Goal: Task Accomplishment & Management: Use online tool/utility

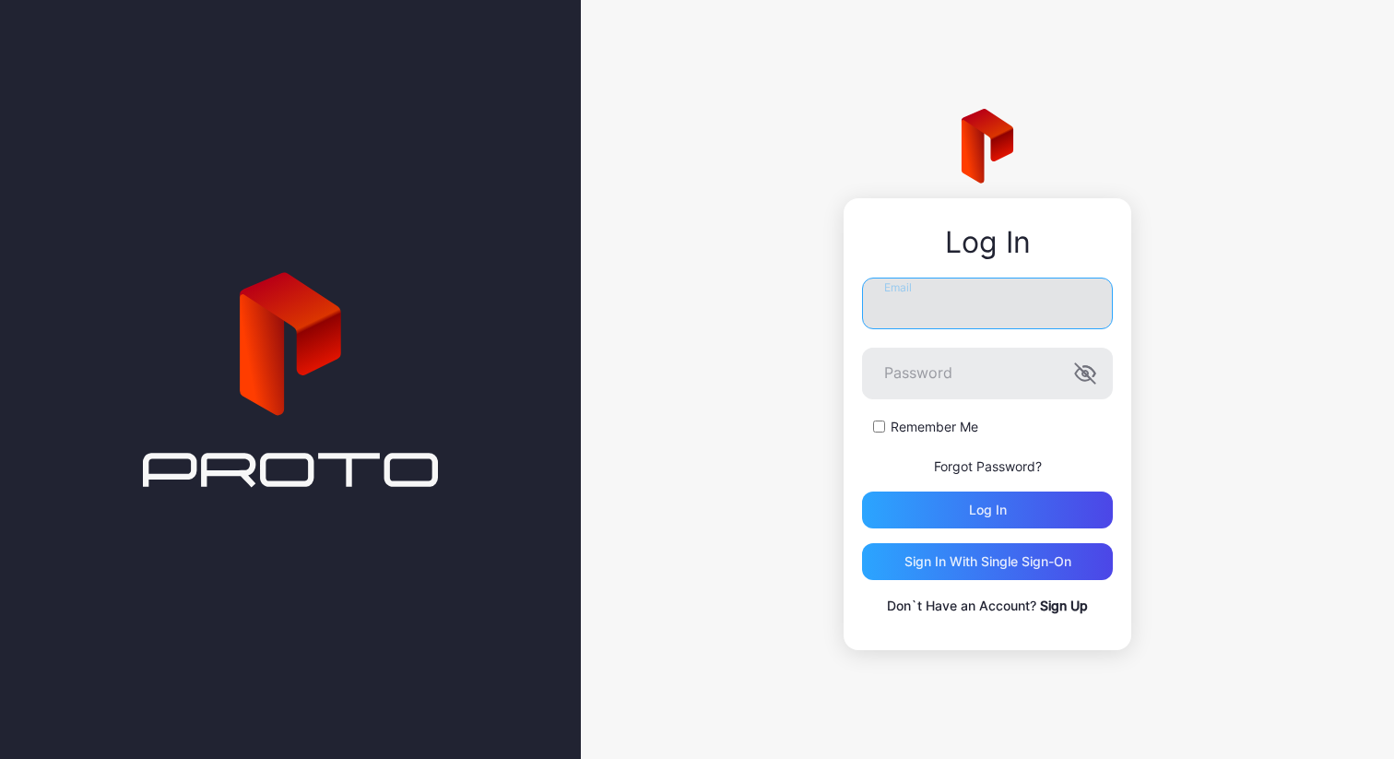
click at [961, 324] on input "Email" at bounding box center [987, 303] width 251 height 52
paste input "**********"
type input "**********"
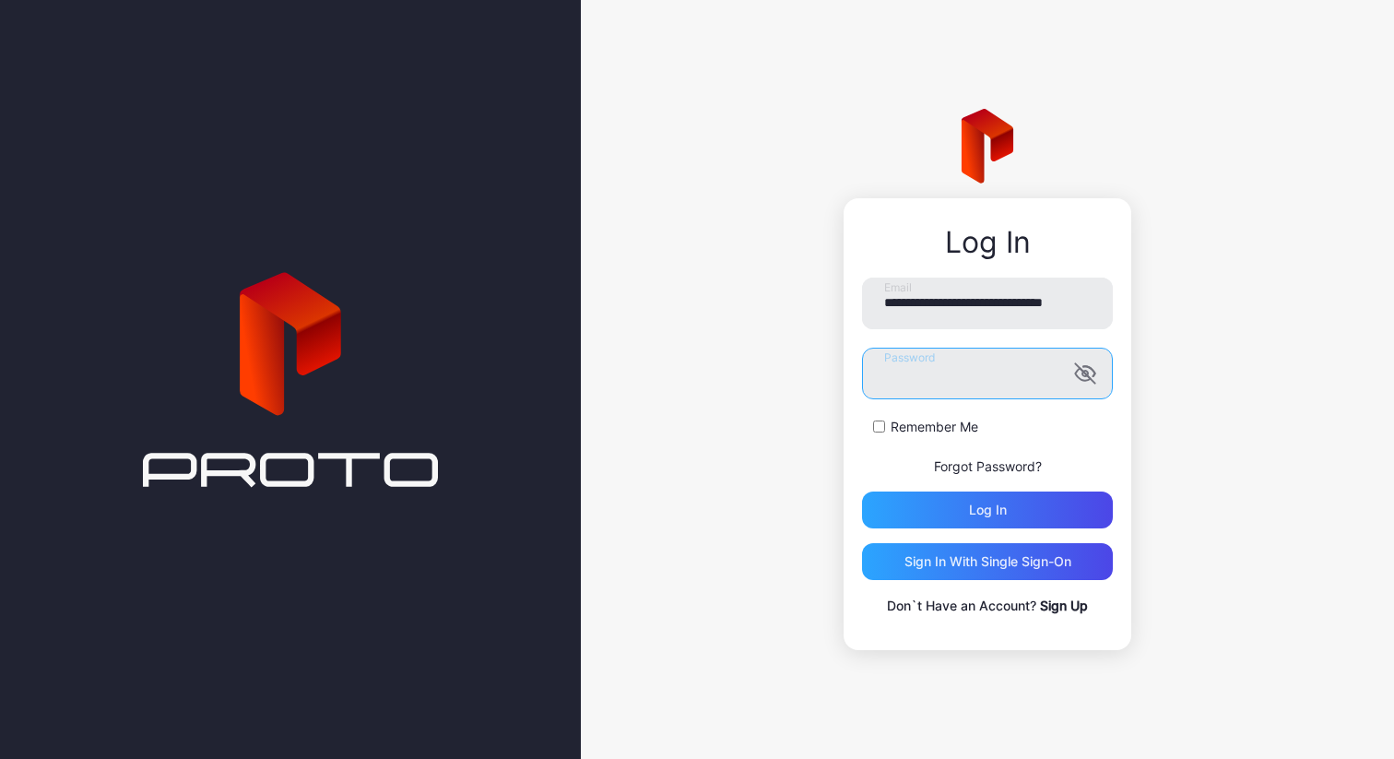
scroll to position [0, 0]
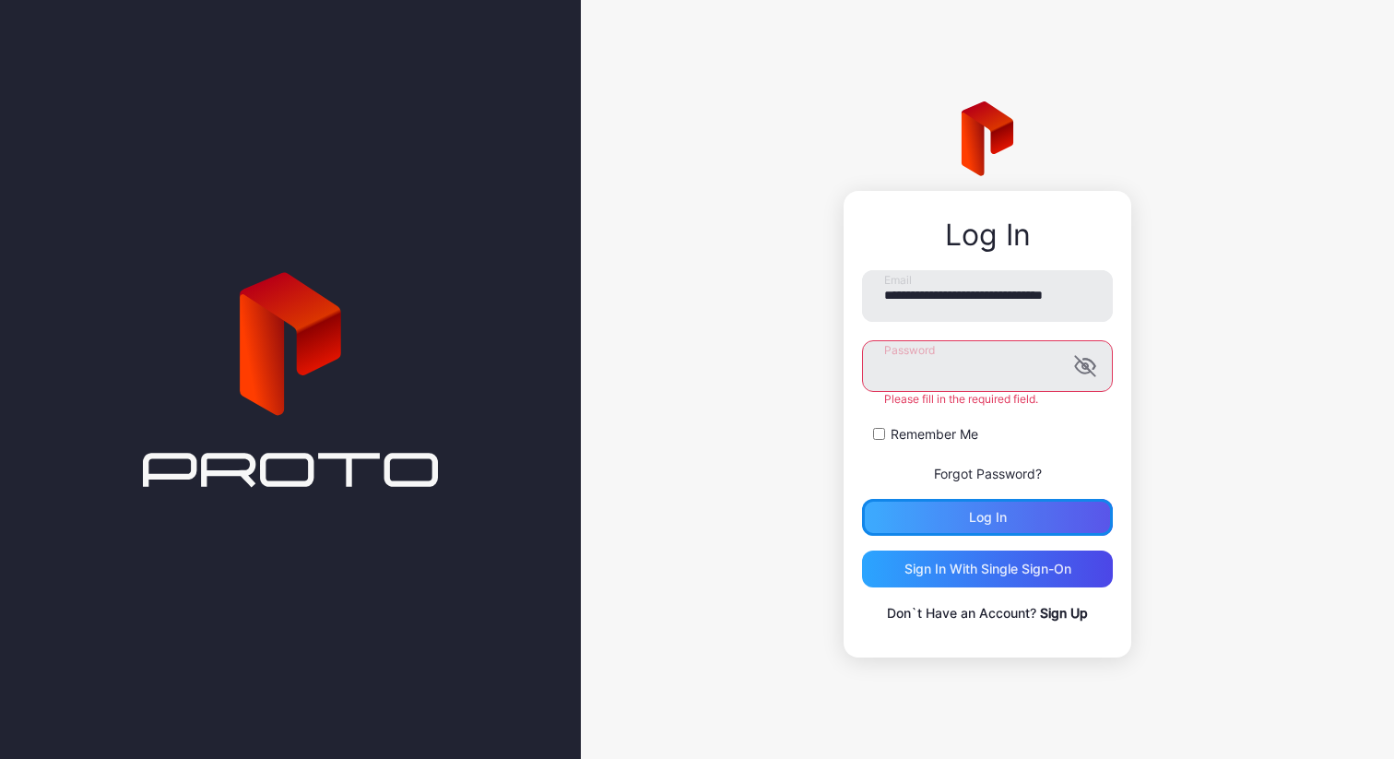
click at [1006, 507] on div "Log in" at bounding box center [987, 517] width 251 height 37
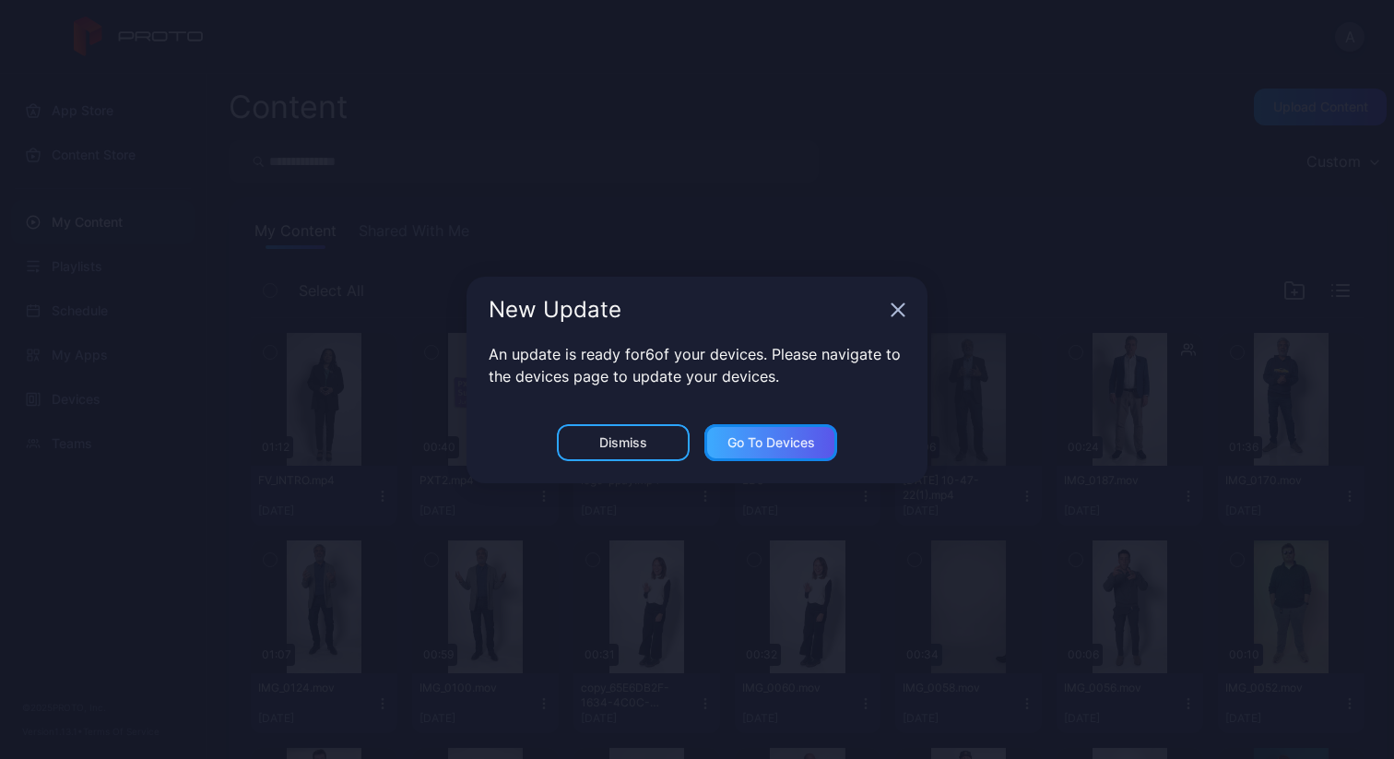
click at [814, 443] on div "Go to devices" at bounding box center [771, 442] width 88 height 15
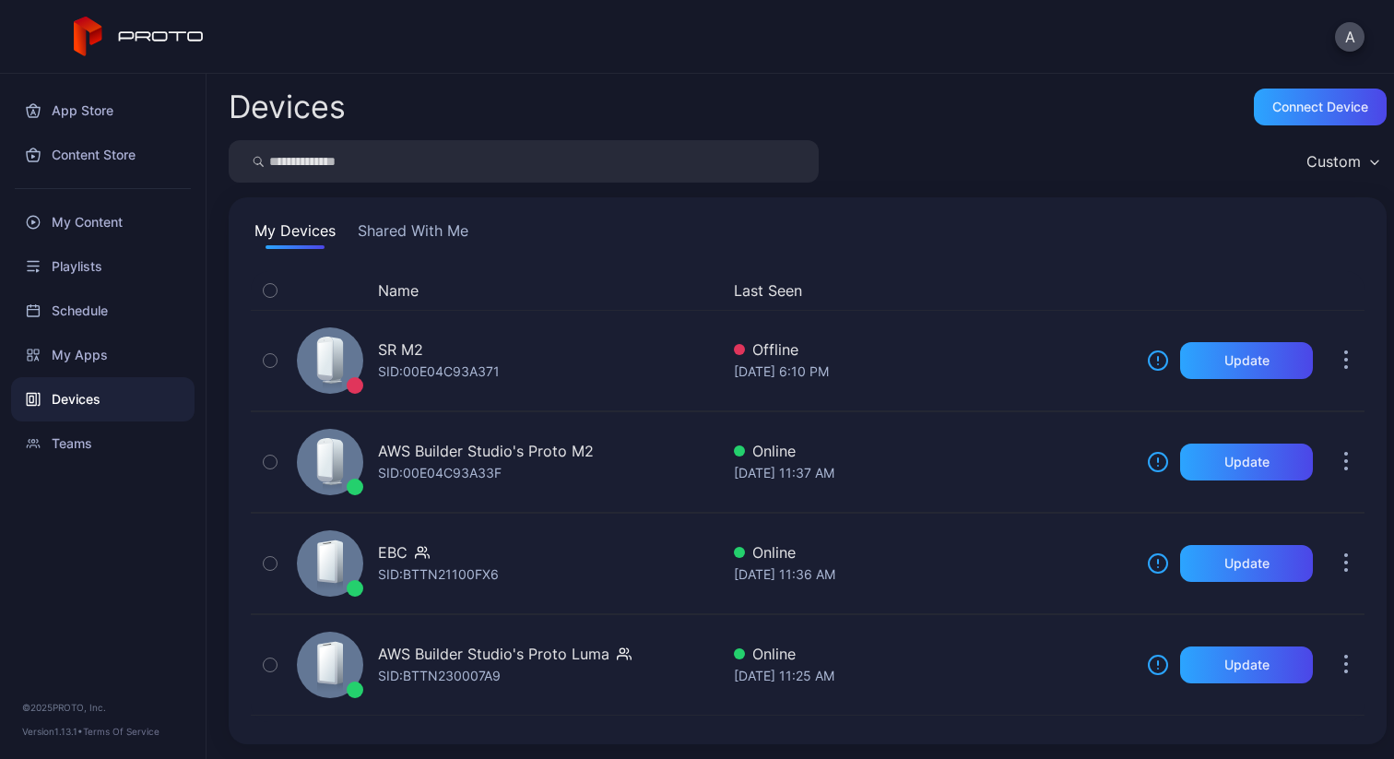
click at [1306, 157] on div "Custom" at bounding box center [1333, 161] width 54 height 18
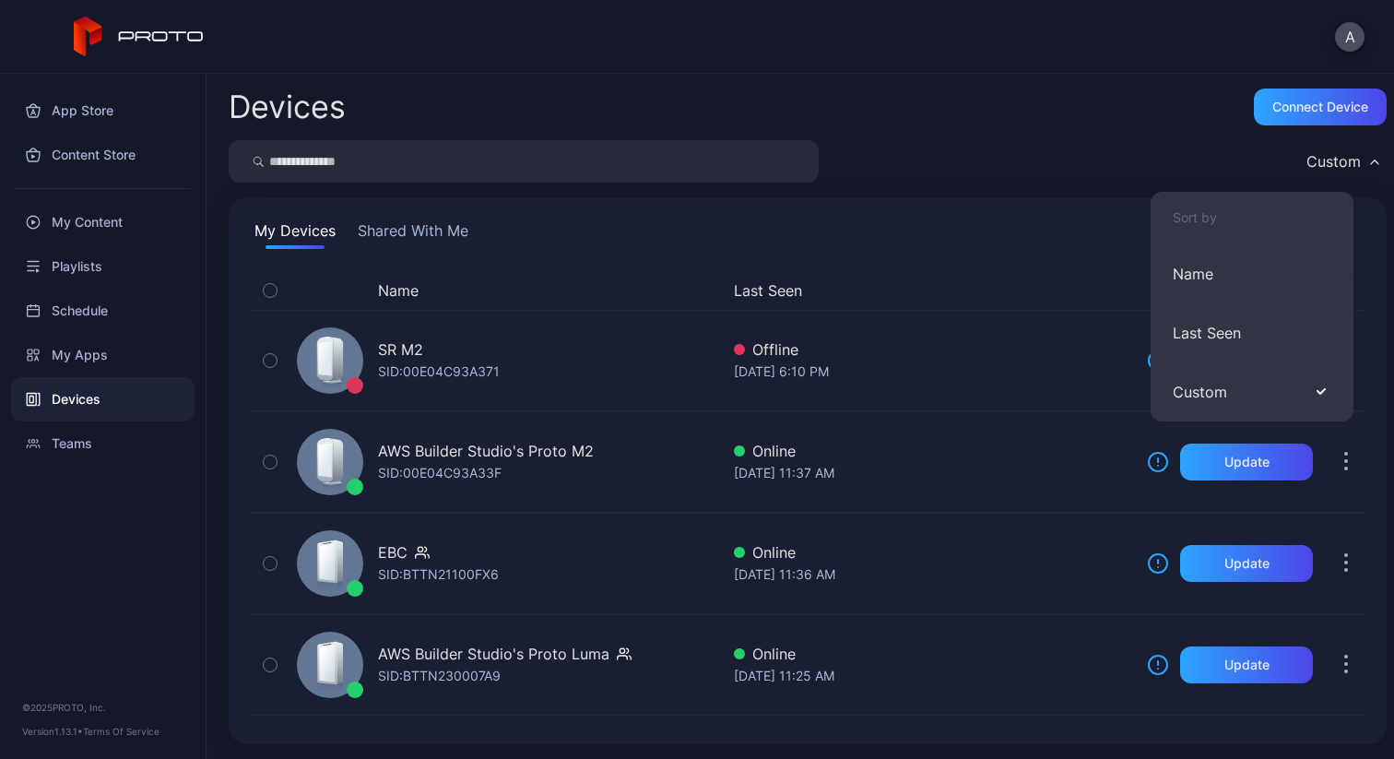
click at [1306, 157] on div "Custom" at bounding box center [1333, 161] width 54 height 18
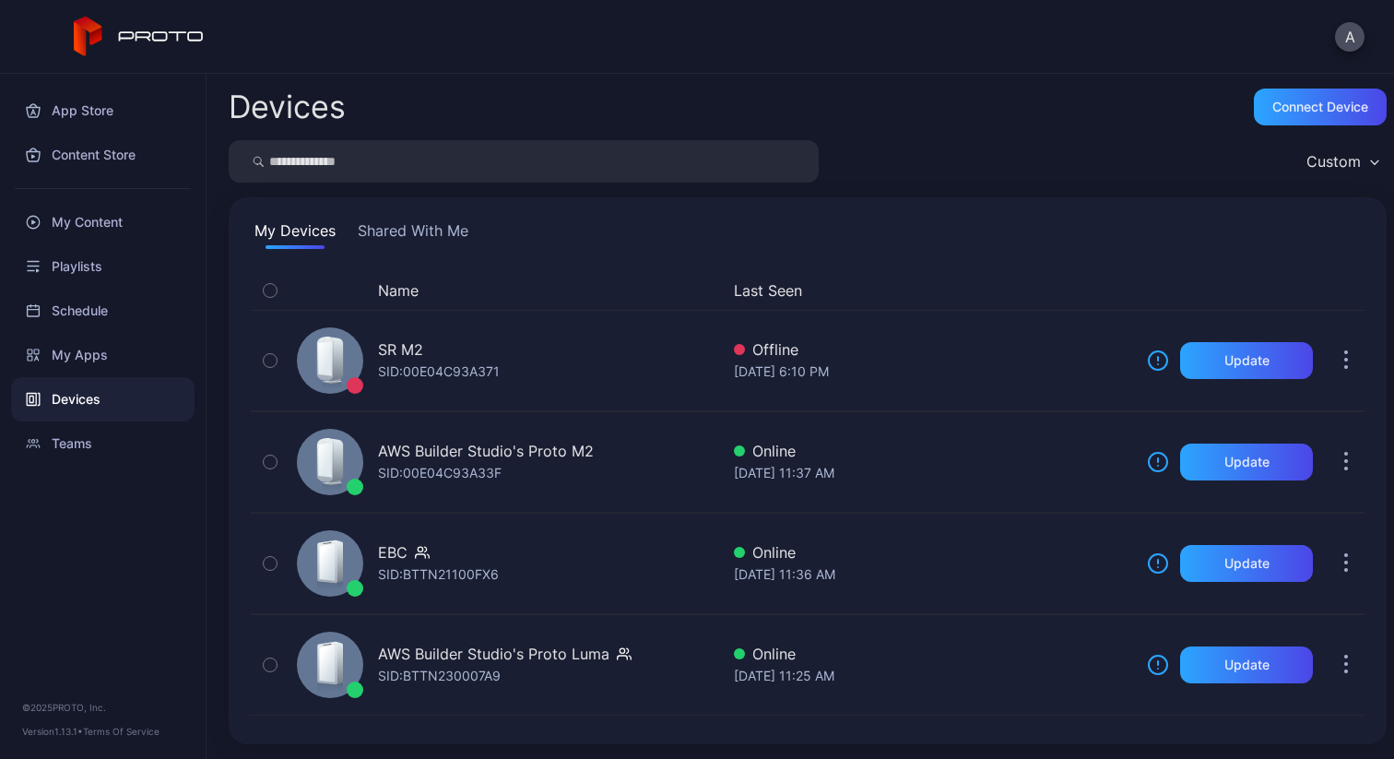
click at [428, 231] on button "Shared With Me" at bounding box center [413, 233] width 118 height 29
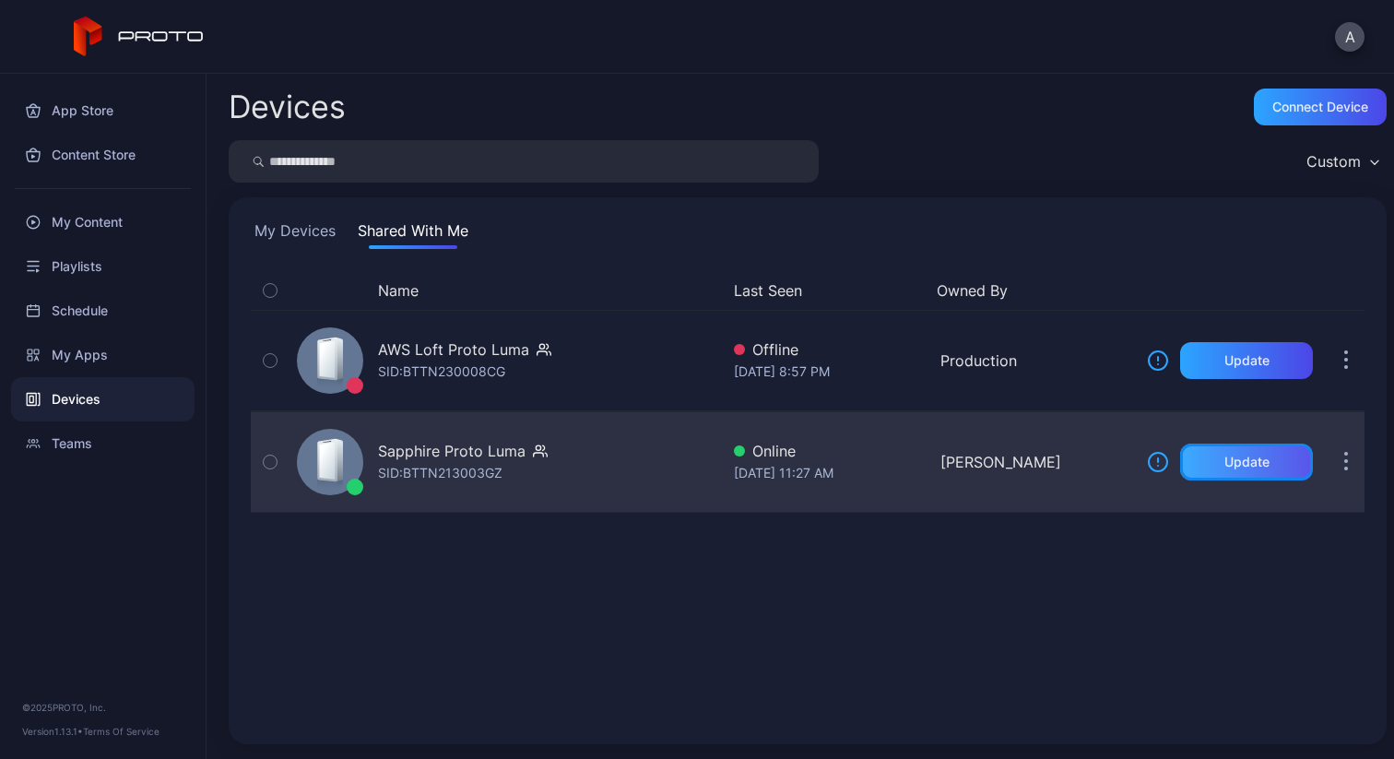
click at [1224, 462] on div "Update" at bounding box center [1246, 461] width 45 height 15
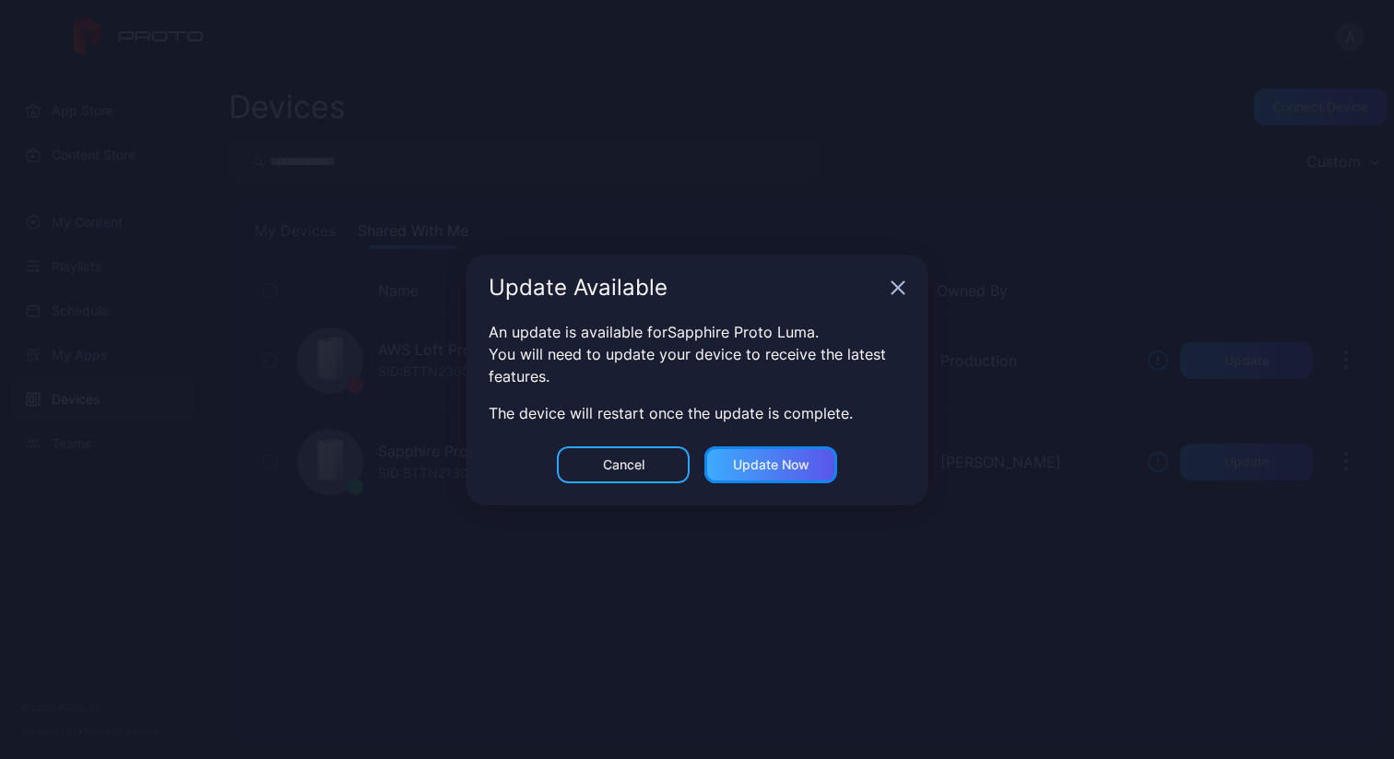
click at [799, 469] on div "Update now" at bounding box center [771, 464] width 76 height 15
